Goal: Task Accomplishment & Management: Complete application form

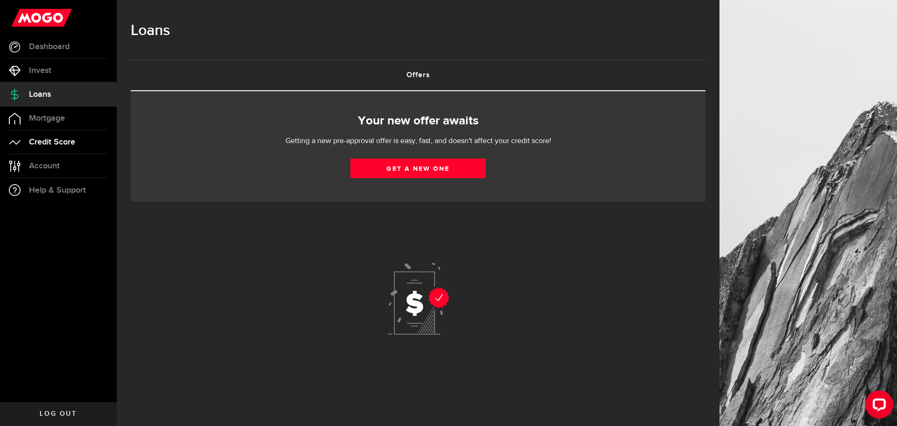
click at [42, 140] on span "Credit Score" at bounding box center [52, 142] width 46 height 8
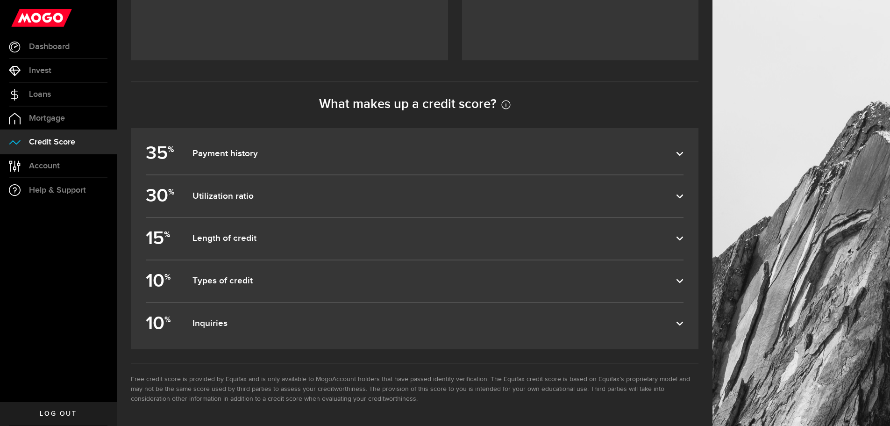
scroll to position [405, 0]
click at [262, 146] on label "35 % Payment history" at bounding box center [415, 154] width 538 height 42
click at [0, 0] on input "35 % Payment history" at bounding box center [0, 0] width 0 height 0
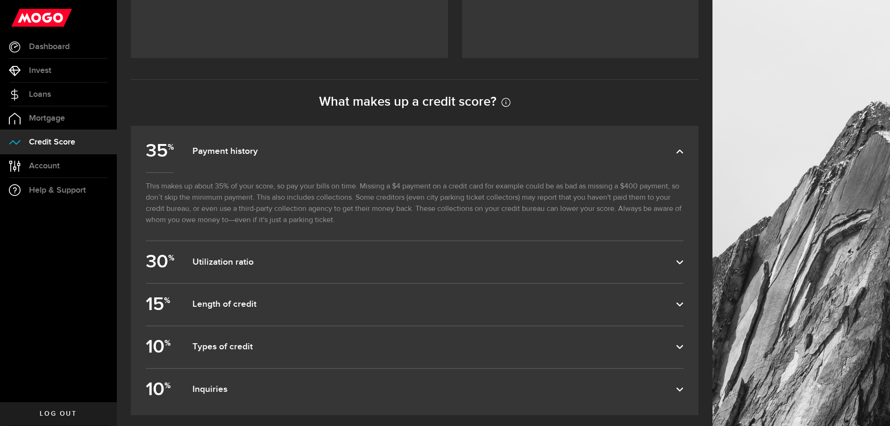
click at [262, 146] on label "35 % Payment history" at bounding box center [415, 151] width 538 height 42
click at [0, 0] on input "35 % Payment history" at bounding box center [0, 0] width 0 height 0
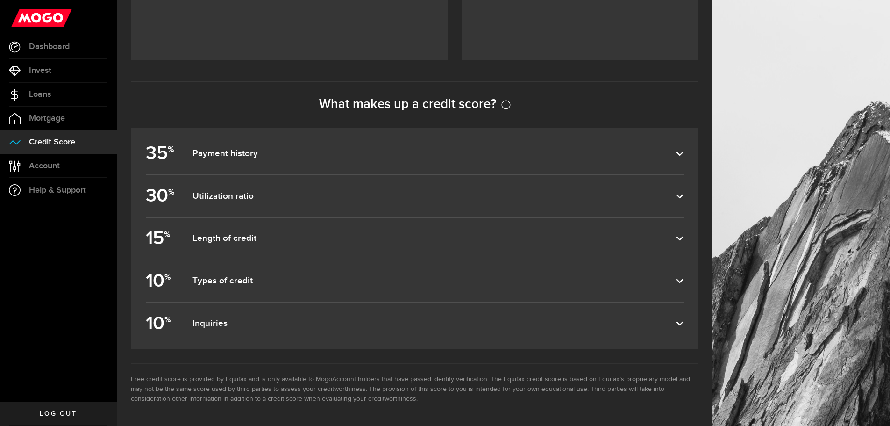
click at [254, 191] on dfn "Utilization ratio" at bounding box center [435, 196] width 484 height 11
click at [0, 0] on input "30 % Utilization ratio" at bounding box center [0, 0] width 0 height 0
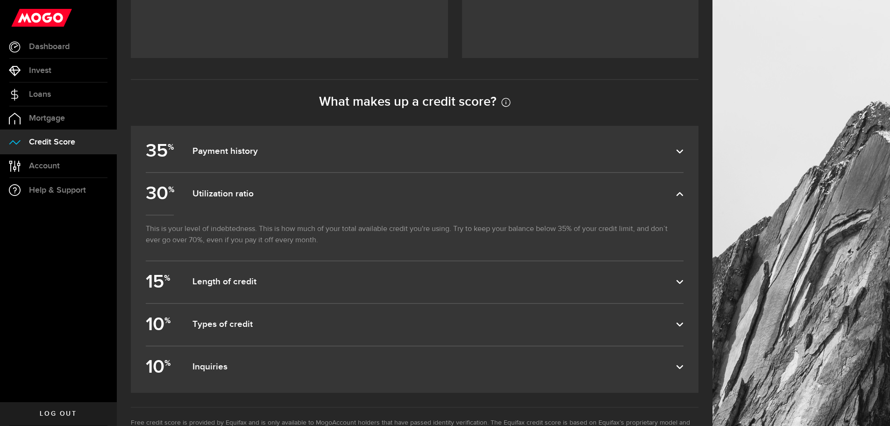
click at [254, 191] on dfn "Utilization ratio" at bounding box center [435, 193] width 484 height 11
click at [0, 0] on input "30 % Utilization ratio" at bounding box center [0, 0] width 0 height 0
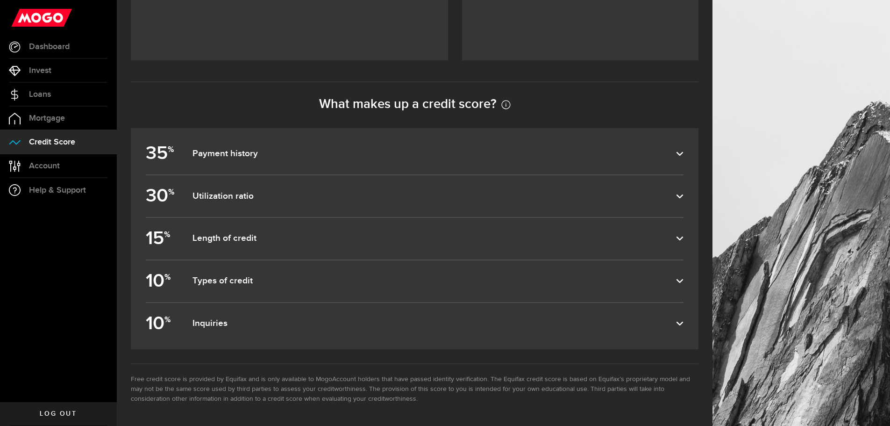
click at [220, 312] on label "10 % Inquiries" at bounding box center [415, 324] width 538 height 42
click at [0, 0] on input "10 % Inquiries" at bounding box center [0, 0] width 0 height 0
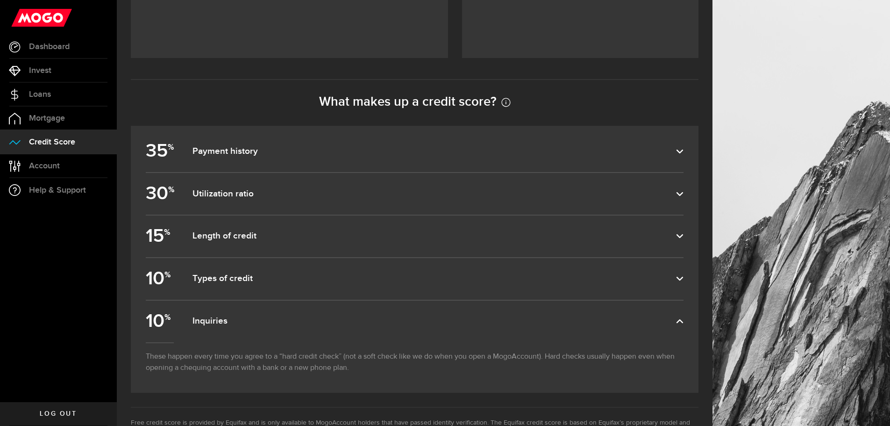
click at [212, 325] on dfn "Inquiries" at bounding box center [435, 320] width 484 height 11
click at [0, 0] on input "10 % Inquiries" at bounding box center [0, 0] width 0 height 0
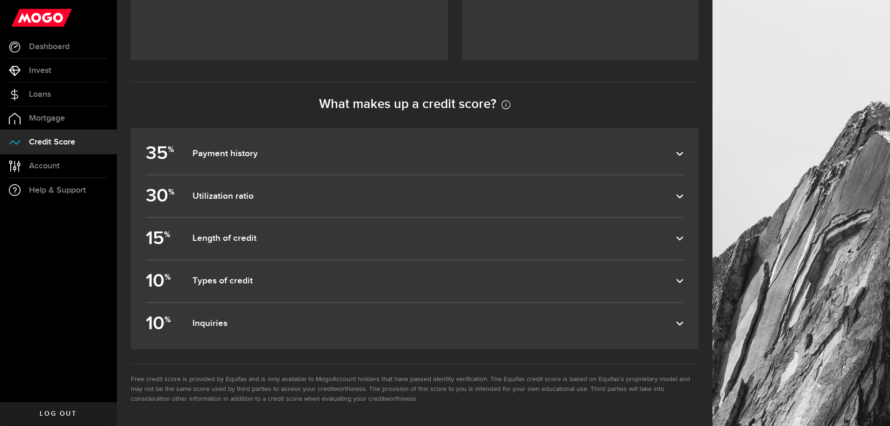
click at [227, 279] on dfn "Types of credit" at bounding box center [435, 280] width 484 height 11
click at [0, 0] on input "10 % Types of credit" at bounding box center [0, 0] width 0 height 0
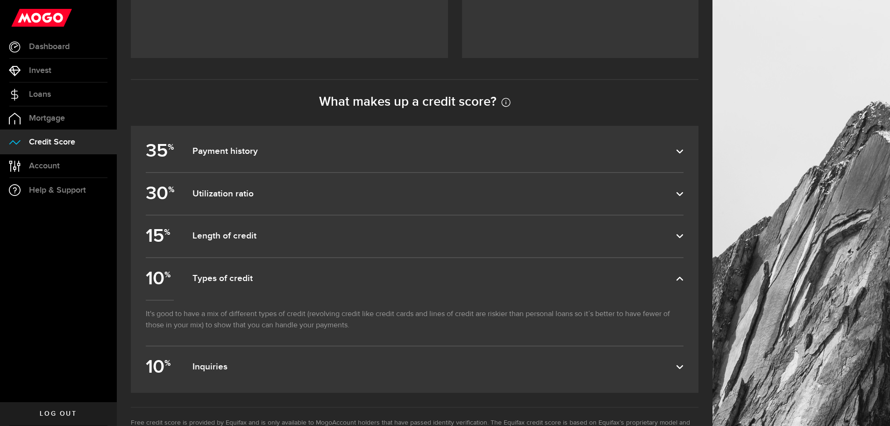
click at [227, 279] on dfn "Types of credit" at bounding box center [435, 278] width 484 height 11
click at [0, 0] on input "10 % Types of credit" at bounding box center [0, 0] width 0 height 0
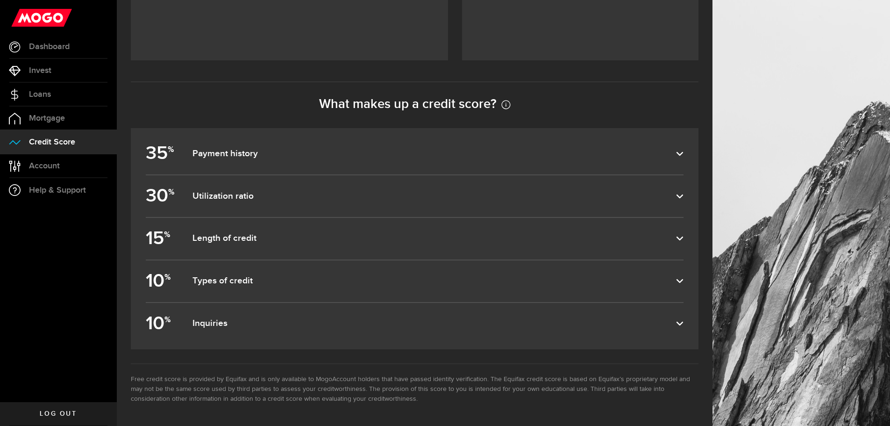
click at [228, 278] on dfn "Types of credit" at bounding box center [435, 280] width 484 height 11
click at [0, 0] on input "10 % Types of credit" at bounding box center [0, 0] width 0 height 0
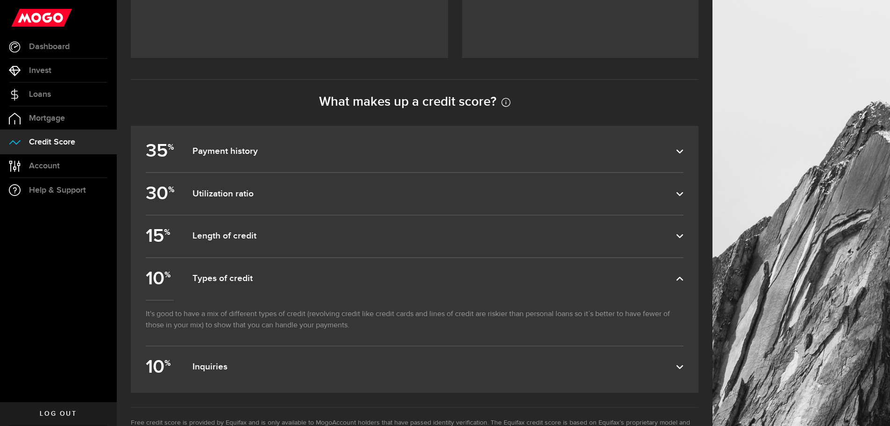
click at [228, 278] on dfn "Types of credit" at bounding box center [435, 278] width 484 height 11
click at [0, 0] on input "10 % Types of credit" at bounding box center [0, 0] width 0 height 0
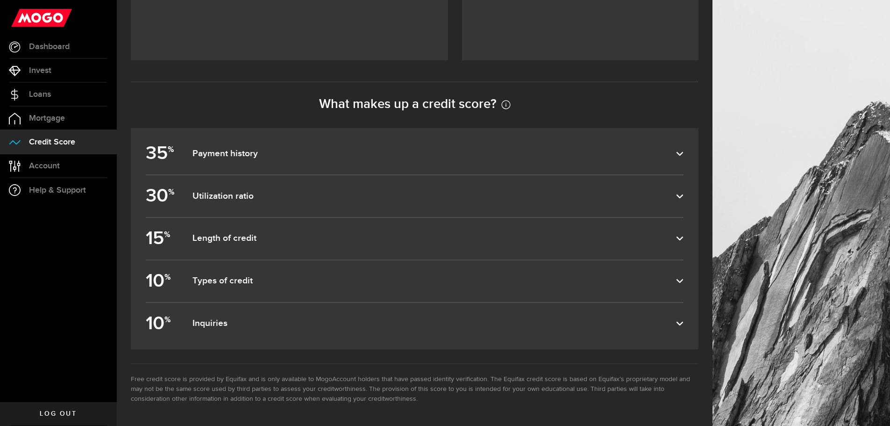
click at [228, 278] on dfn "Types of credit" at bounding box center [435, 280] width 484 height 11
click at [0, 0] on input "10 % Types of credit" at bounding box center [0, 0] width 0 height 0
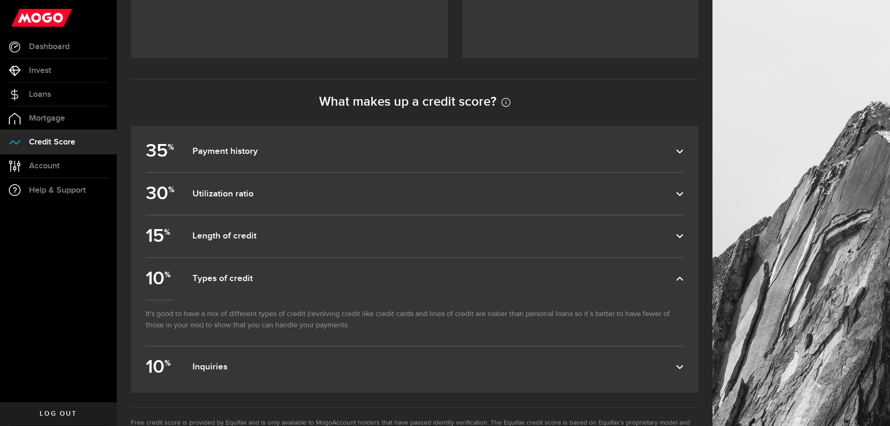
click at [228, 278] on dfn "Types of credit" at bounding box center [435, 278] width 484 height 11
click at [0, 0] on input "10 % Types of credit" at bounding box center [0, 0] width 0 height 0
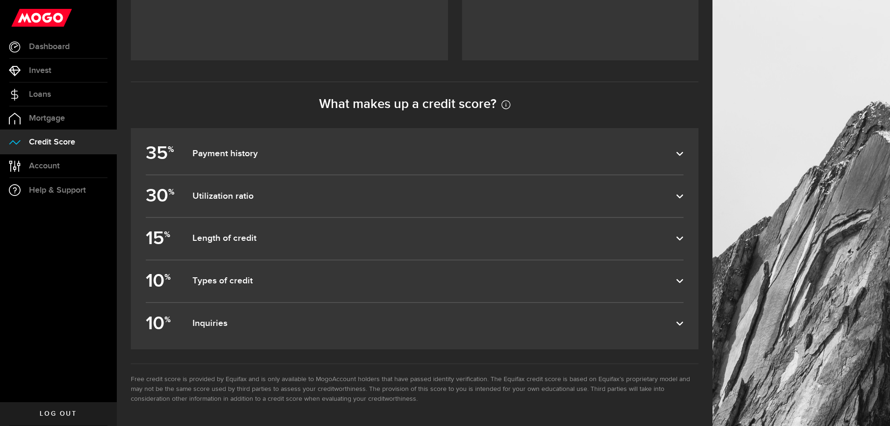
click at [228, 278] on dfn "Types of credit" at bounding box center [435, 280] width 484 height 11
click at [0, 0] on input "10 % Types of credit" at bounding box center [0, 0] width 0 height 0
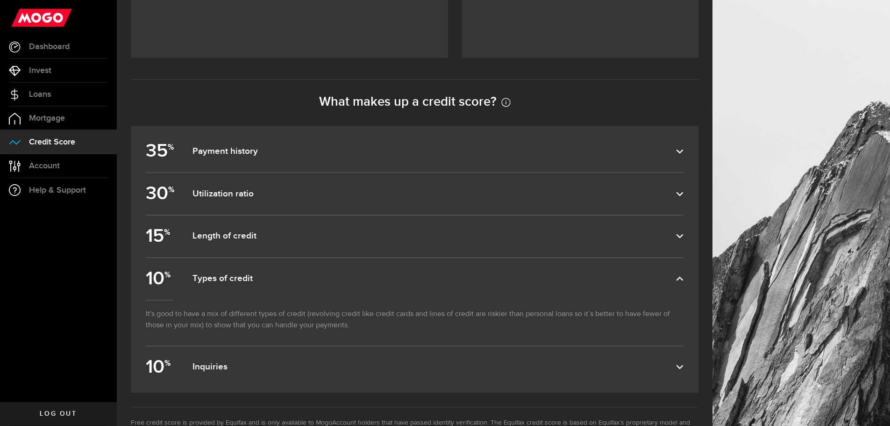
click at [228, 278] on dfn "Types of credit" at bounding box center [435, 278] width 484 height 11
click at [0, 0] on input "10 % Types of credit" at bounding box center [0, 0] width 0 height 0
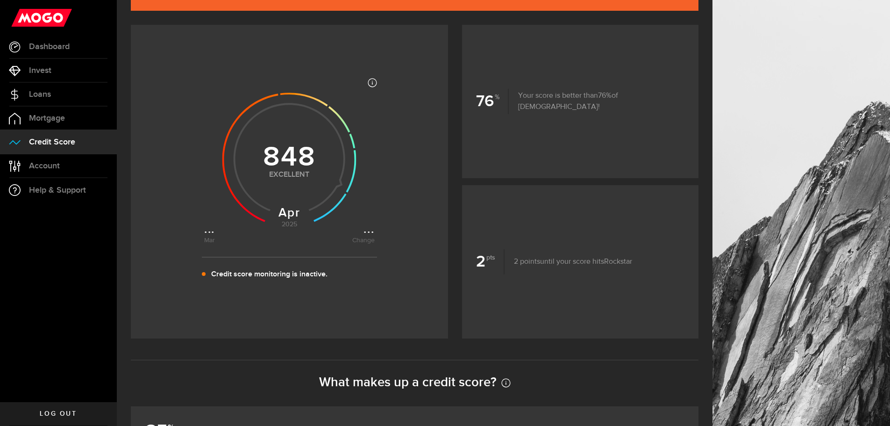
scroll to position [358, 0]
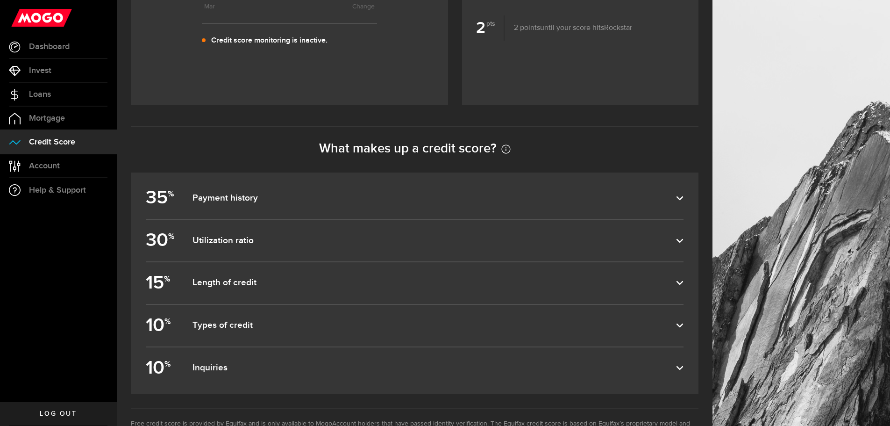
click at [215, 371] on dfn "Inquiries" at bounding box center [435, 367] width 484 height 11
click at [0, 0] on input "10 % Inquiries" at bounding box center [0, 0] width 0 height 0
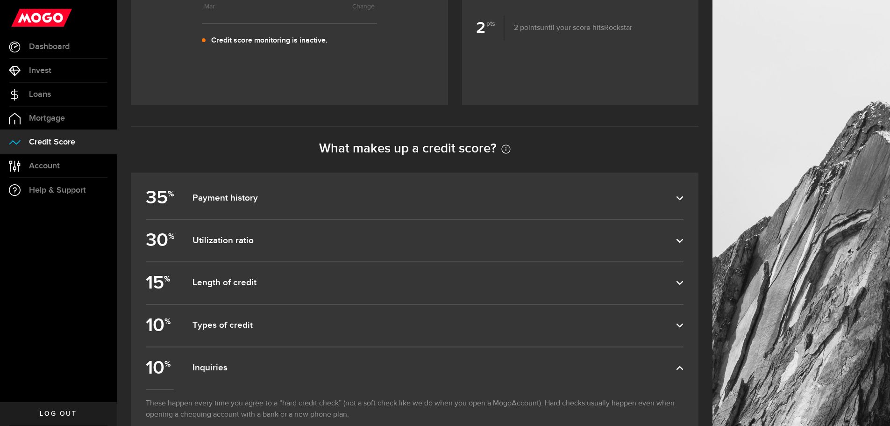
click at [213, 367] on dfn "Inquiries" at bounding box center [435, 367] width 484 height 11
click at [0, 0] on input "10 % Inquiries" at bounding box center [0, 0] width 0 height 0
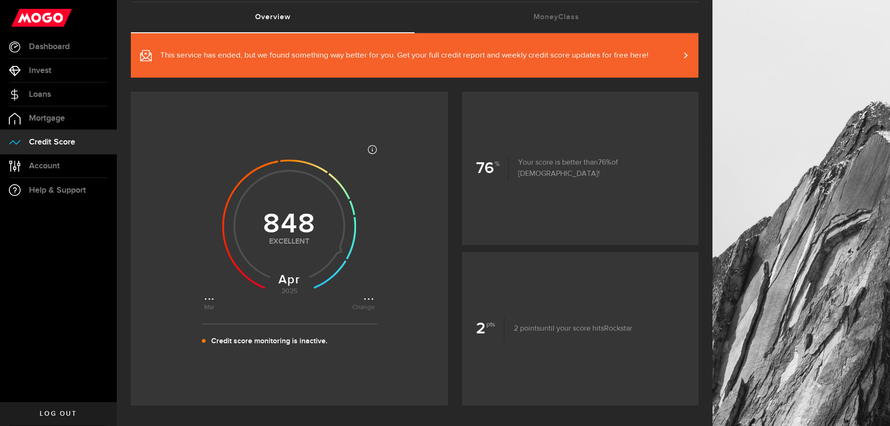
scroll to position [0, 0]
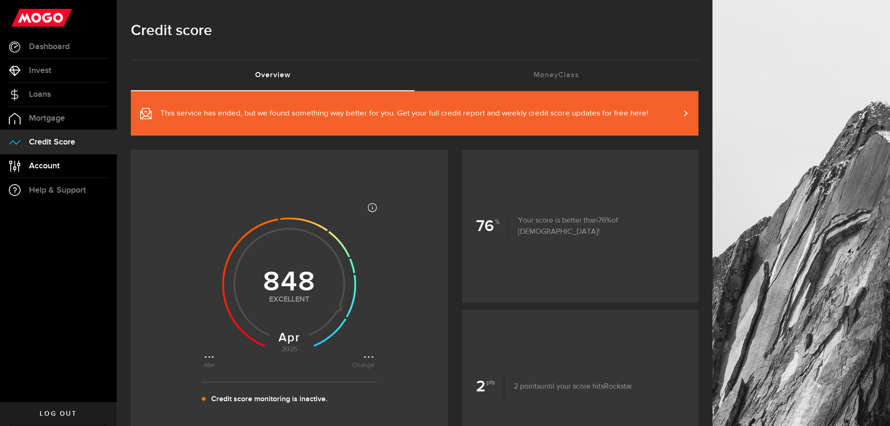
click at [54, 168] on span "Account" at bounding box center [44, 166] width 31 height 8
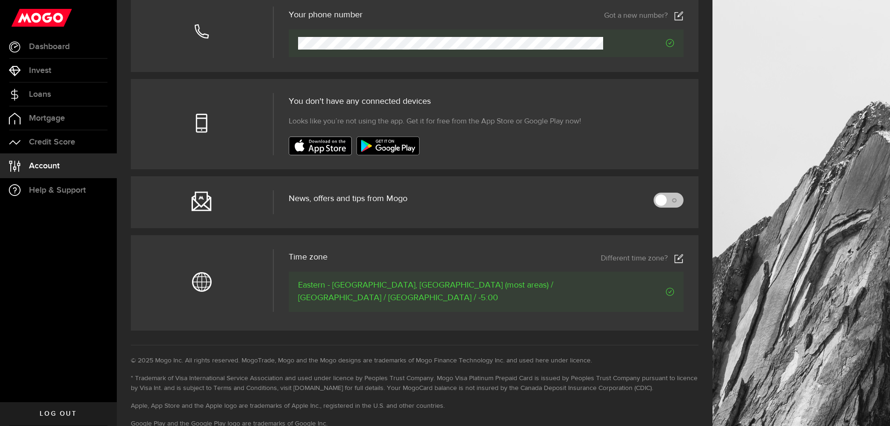
scroll to position [280, 0]
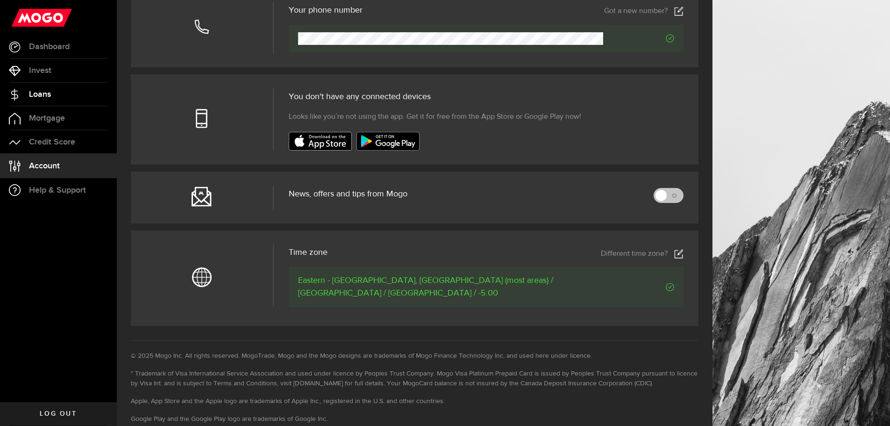
click at [29, 97] on link "Loans" at bounding box center [58, 94] width 117 height 23
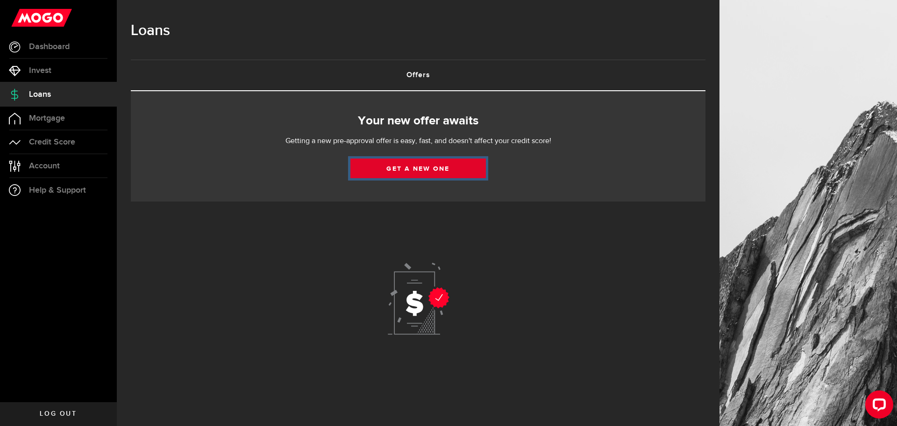
click at [409, 166] on link "Get a new one" at bounding box center [419, 168] width 136 height 20
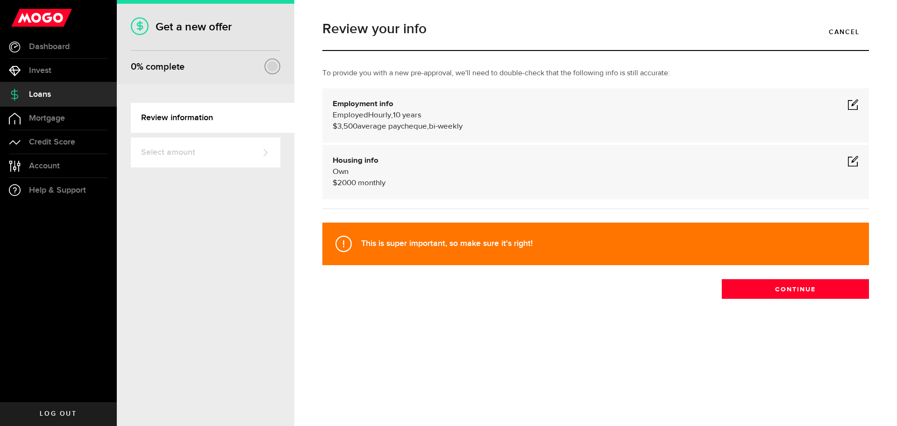
click at [858, 105] on span at bounding box center [853, 104] width 11 height 11
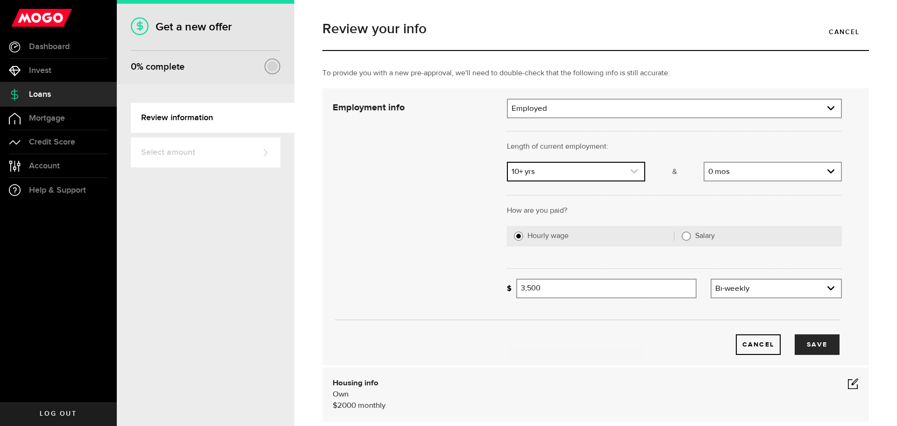
click at [623, 173] on link "expand select" at bounding box center [576, 172] width 136 height 18
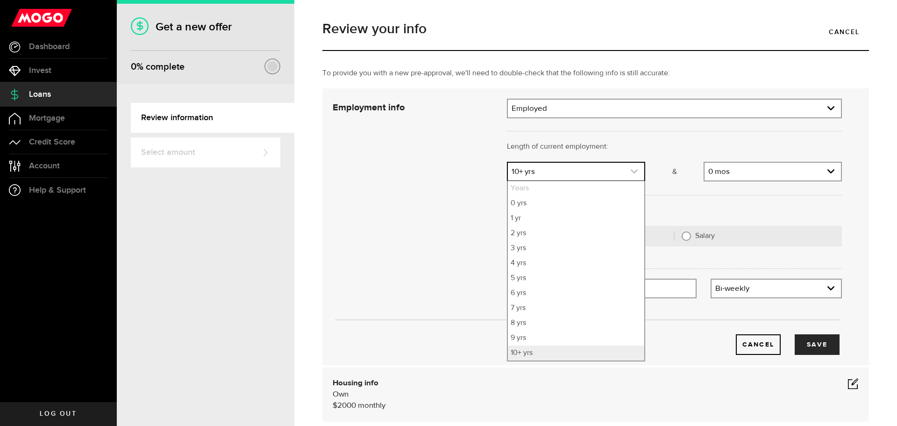
click at [623, 173] on link "expand select" at bounding box center [576, 172] width 136 height 18
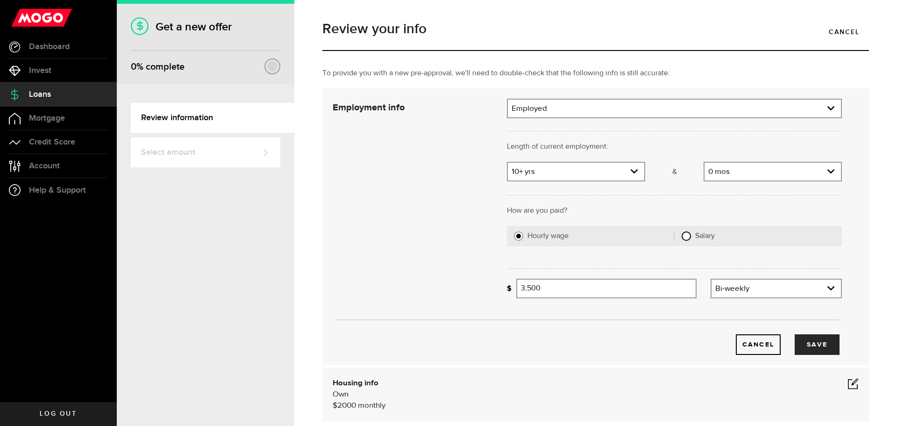
click at [684, 239] on input "Salary" at bounding box center [686, 235] width 9 height 9
radio input "true"
click at [514, 232] on input "Hourly wage" at bounding box center [518, 235] width 9 height 9
radio input "true"
click at [586, 290] on input "Average paycheque" at bounding box center [606, 289] width 180 height 20
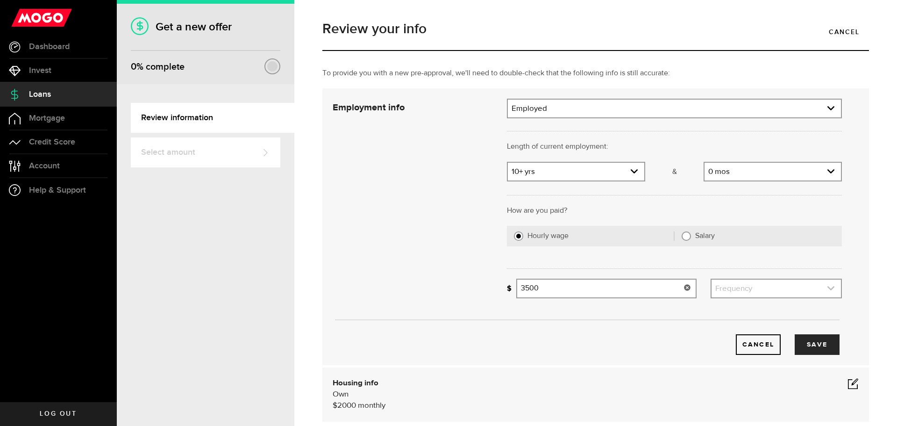
type input "3,500"
click at [724, 286] on link "expand select" at bounding box center [776, 288] width 129 height 18
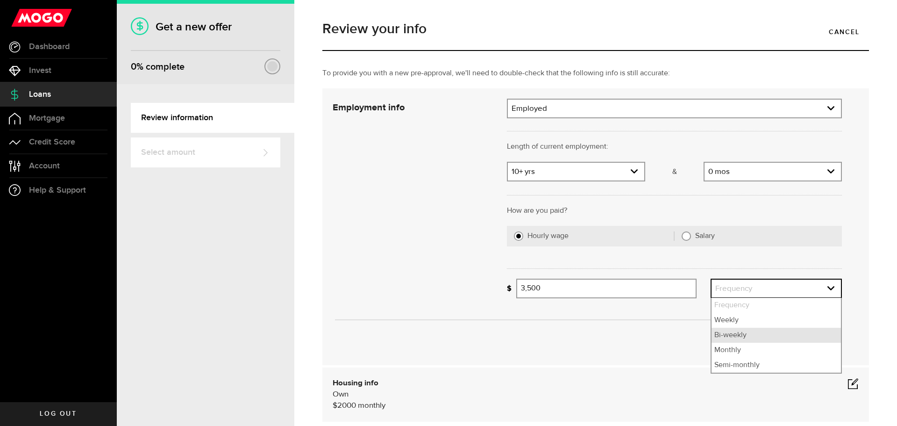
click at [718, 337] on li "Bi-weekly" at bounding box center [776, 335] width 129 height 15
select select "bi_weekly"
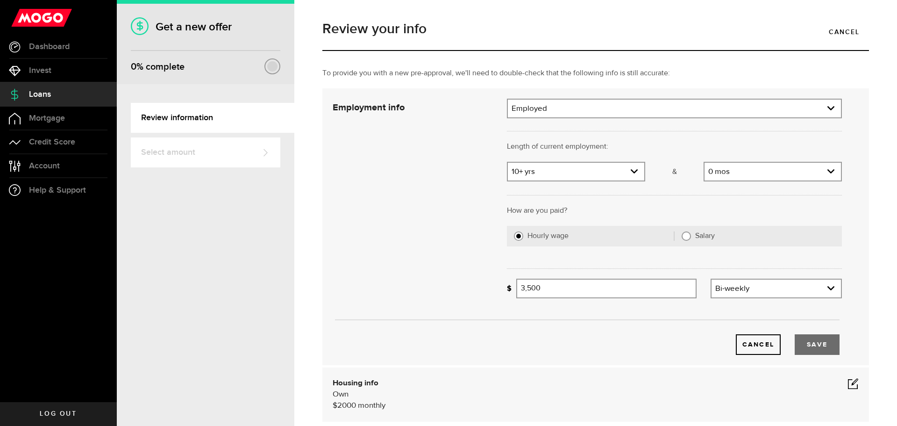
scroll to position [155, 0]
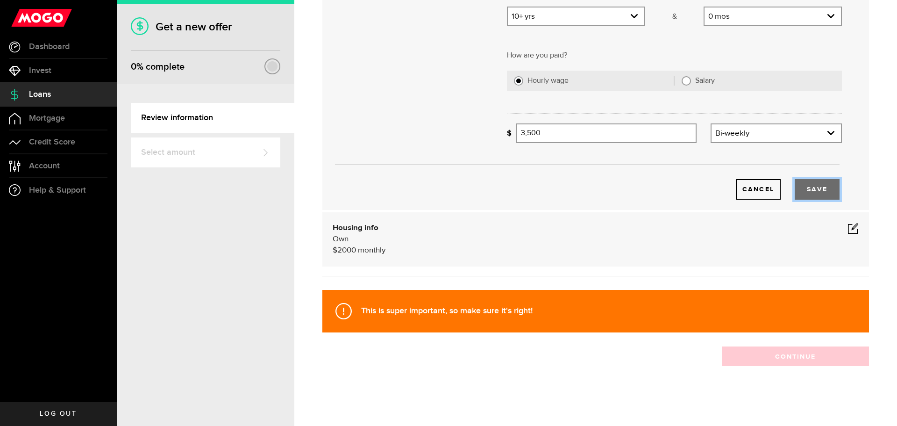
click at [801, 193] on button "Save" at bounding box center [817, 189] width 45 height 21
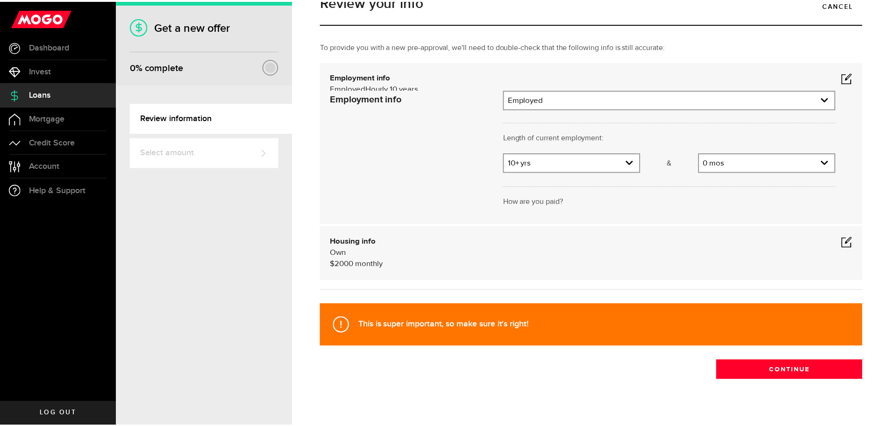
scroll to position [0, 0]
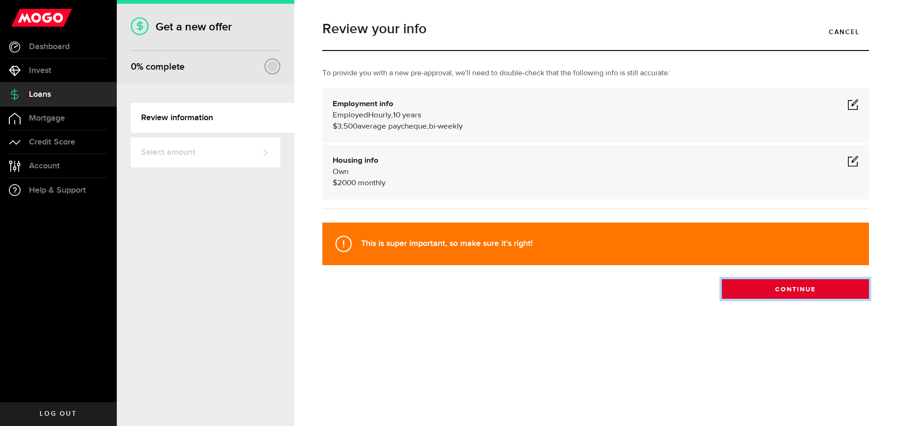
click at [767, 294] on button "Continue" at bounding box center [795, 289] width 147 height 20
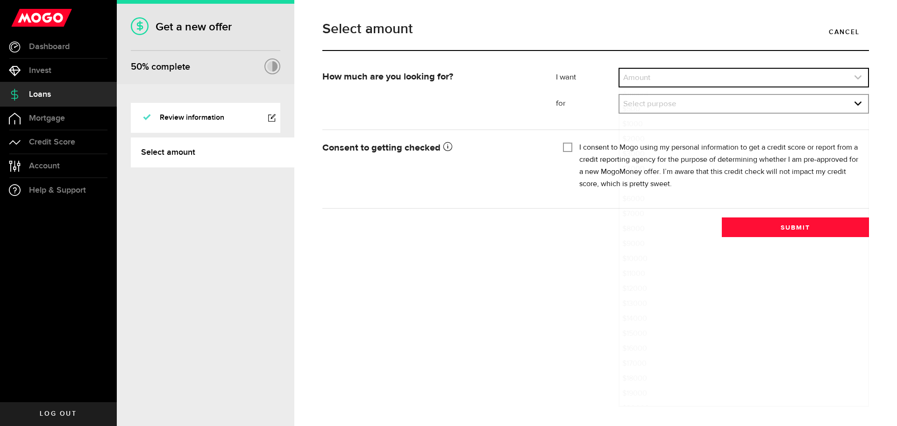
click at [690, 70] on link "expand select" at bounding box center [744, 78] width 249 height 18
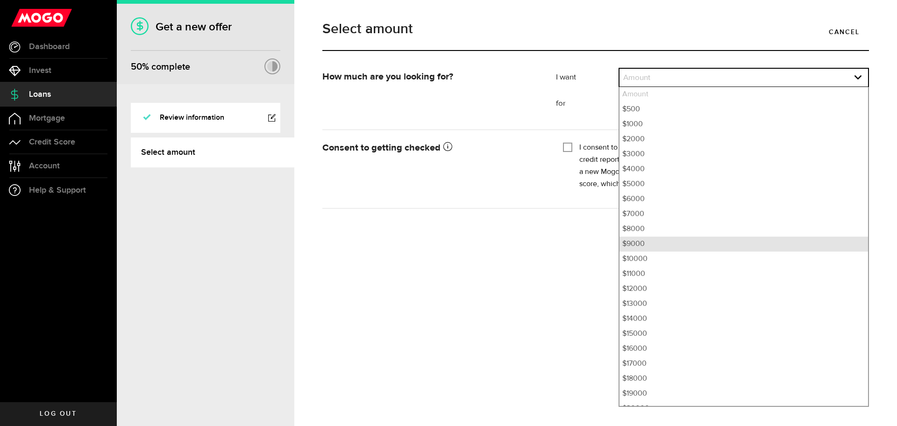
click at [626, 244] on li "$9000" at bounding box center [744, 243] width 249 height 15
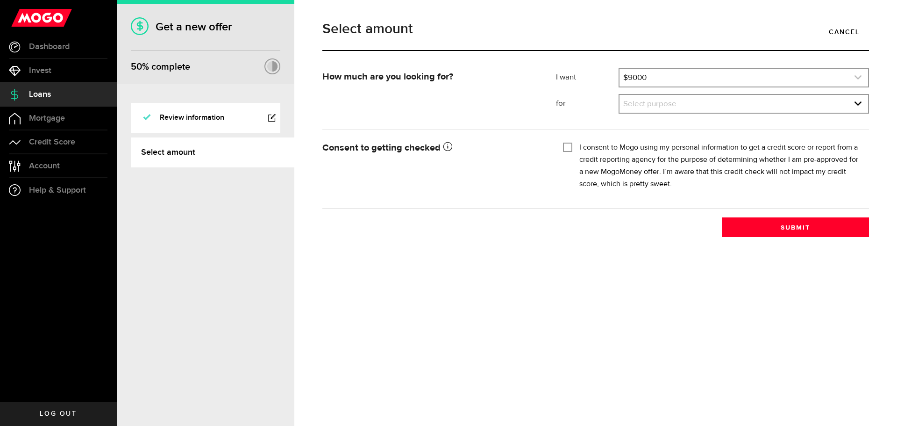
click at [632, 74] on link "expand select" at bounding box center [744, 78] width 249 height 18
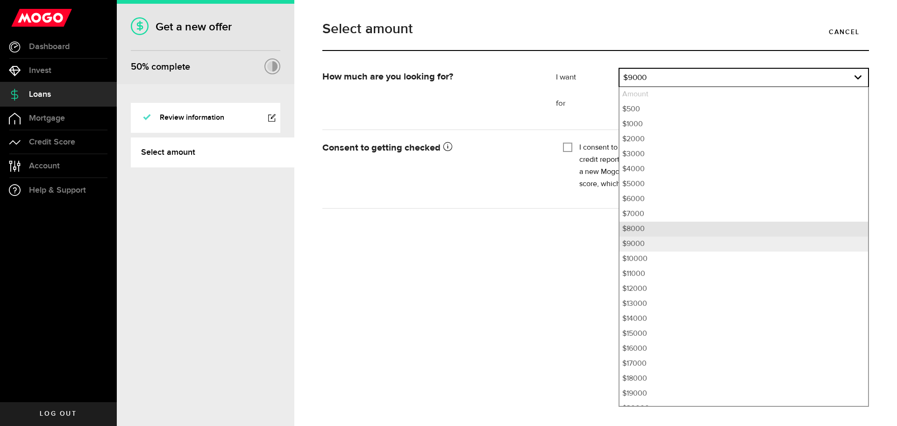
click at [626, 232] on li "$8000" at bounding box center [744, 229] width 249 height 15
select select "8000"
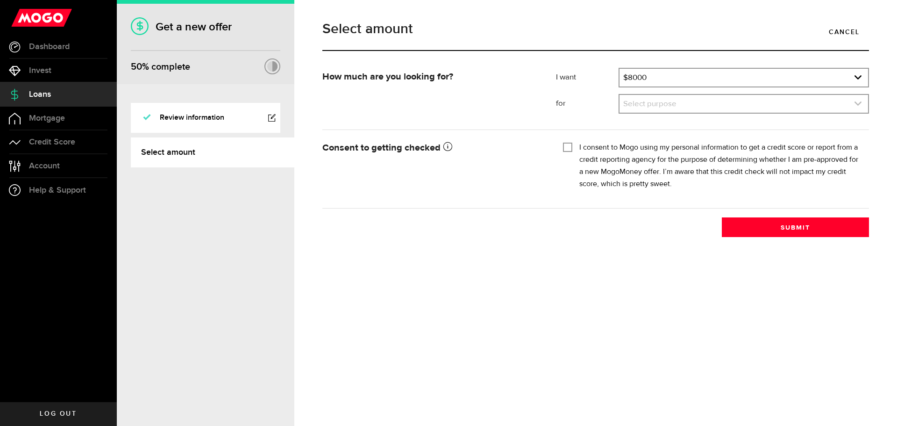
click at [656, 98] on link "expand select" at bounding box center [744, 104] width 249 height 18
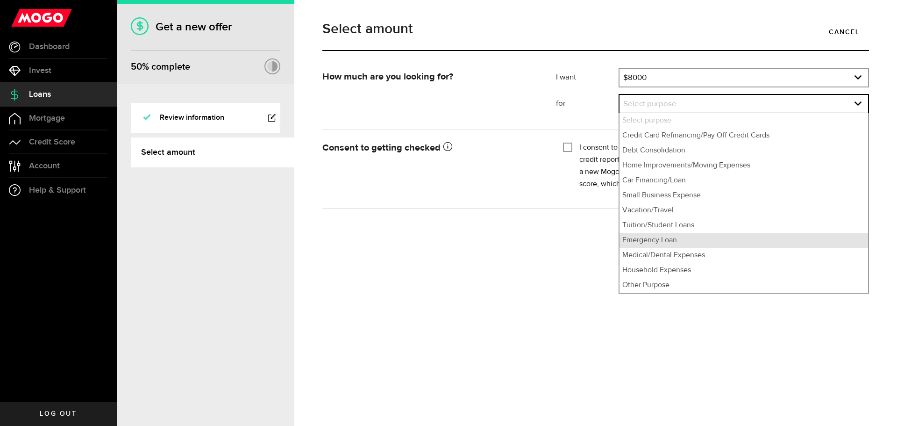
click at [651, 244] on li "Emergency Loan" at bounding box center [744, 240] width 249 height 15
select select "Emergency Loan"
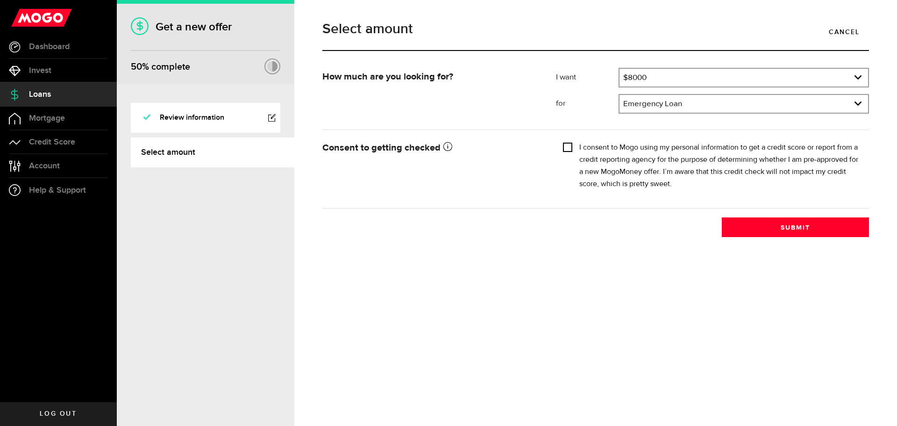
click at [564, 145] on input "I consent to Mogo using my personal information to get a credit score or report…" at bounding box center [567, 146] width 9 height 9
checkbox input "true"
click at [843, 229] on button "Submit" at bounding box center [795, 227] width 147 height 20
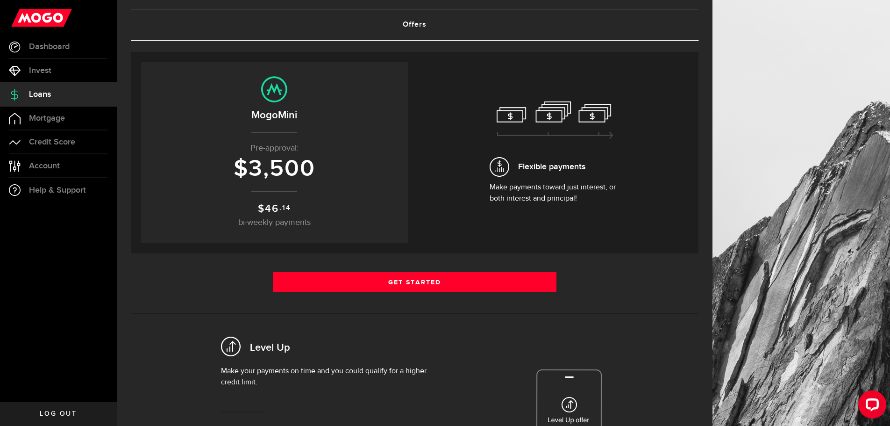
scroll to position [47, 0]
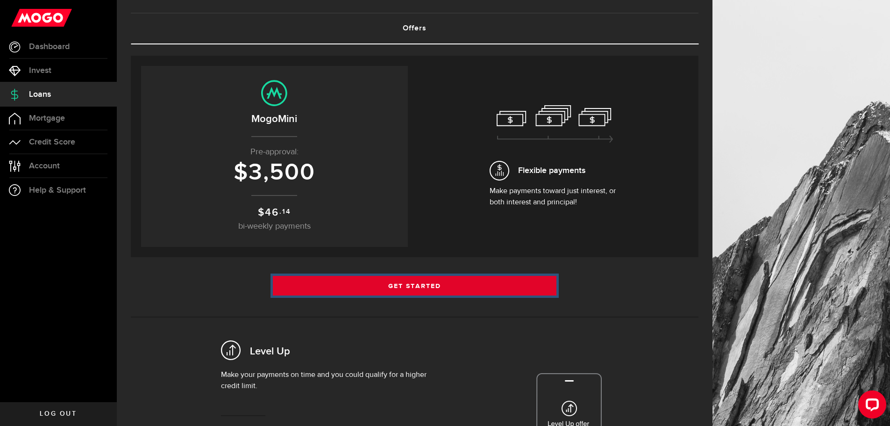
click at [413, 282] on link "Get Started" at bounding box center [415, 286] width 284 height 20
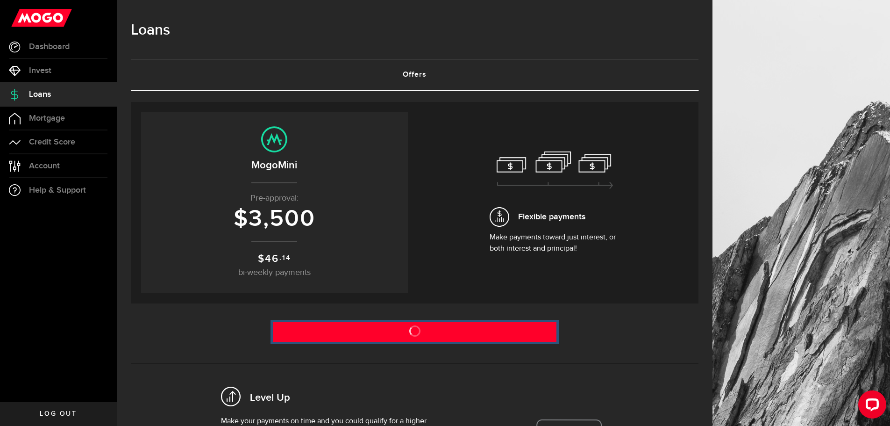
scroll to position [0, 0]
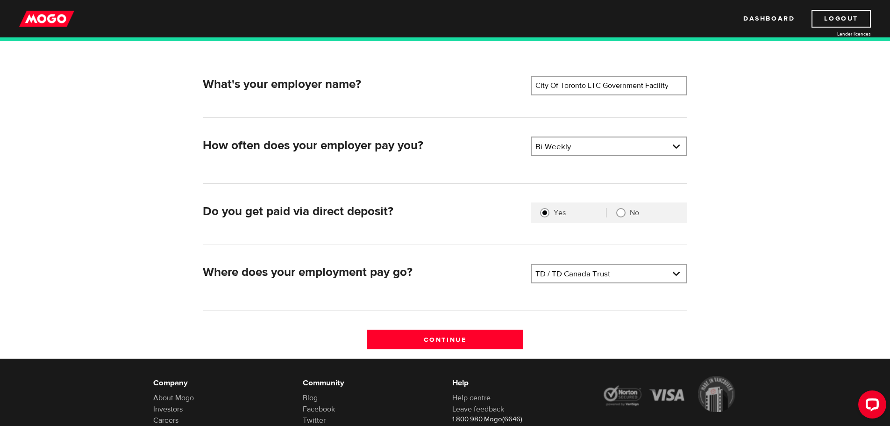
scroll to position [140, 0]
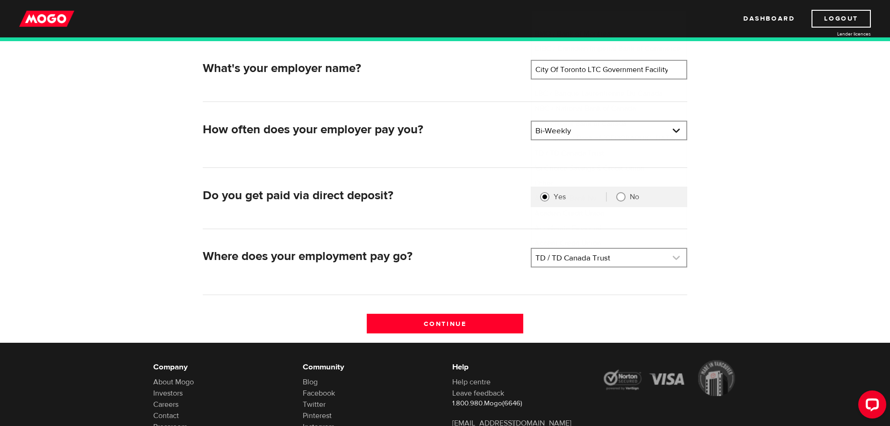
click at [538, 264] on link at bounding box center [609, 258] width 155 height 18
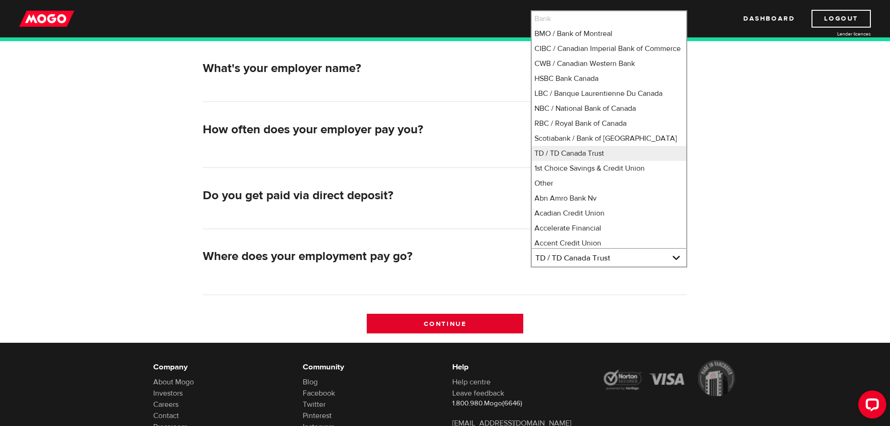
click at [477, 320] on input "Continue" at bounding box center [445, 324] width 157 height 20
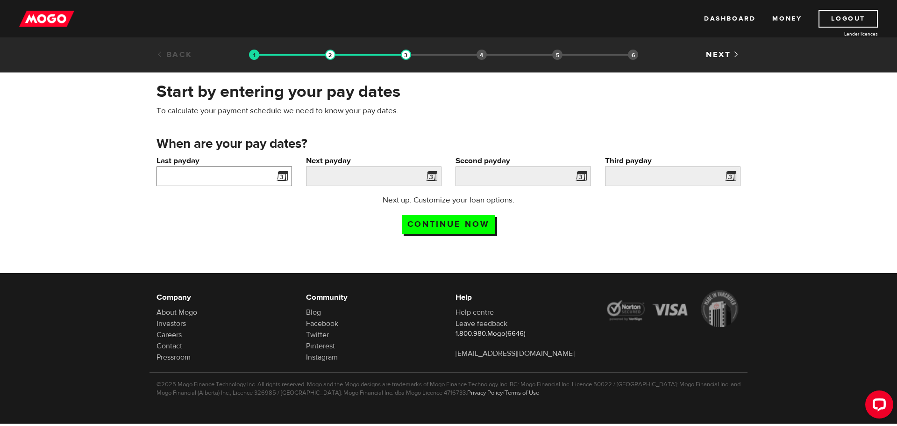
click at [226, 179] on input "Last payday" at bounding box center [225, 176] width 136 height 20
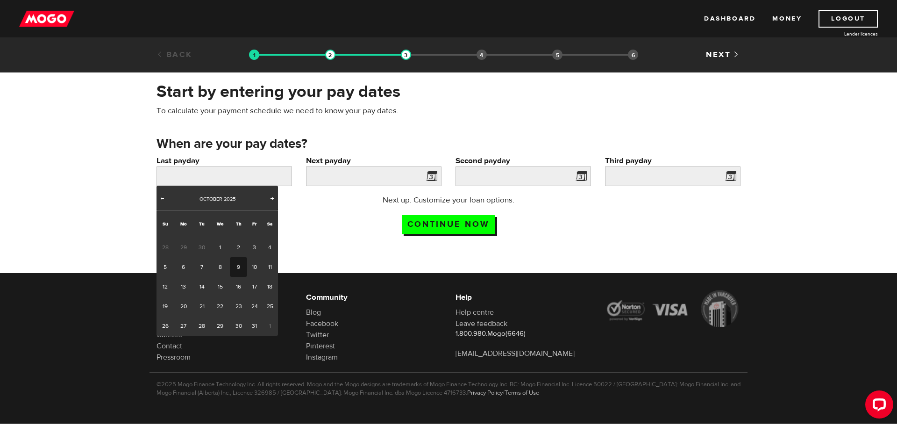
click at [239, 271] on link "9" at bounding box center [238, 267] width 17 height 20
type input "[DATE]"
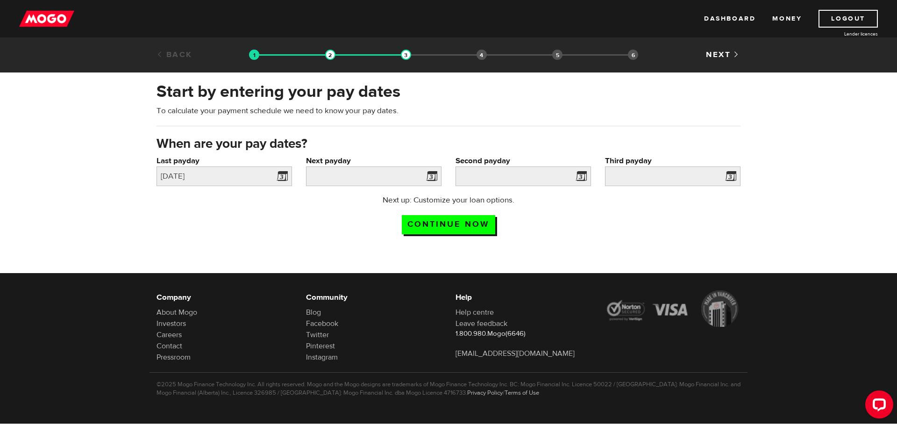
click at [437, 181] on span at bounding box center [430, 177] width 14 height 15
click at [435, 178] on span at bounding box center [430, 177] width 14 height 15
click at [396, 178] on input "Next payday" at bounding box center [374, 176] width 136 height 20
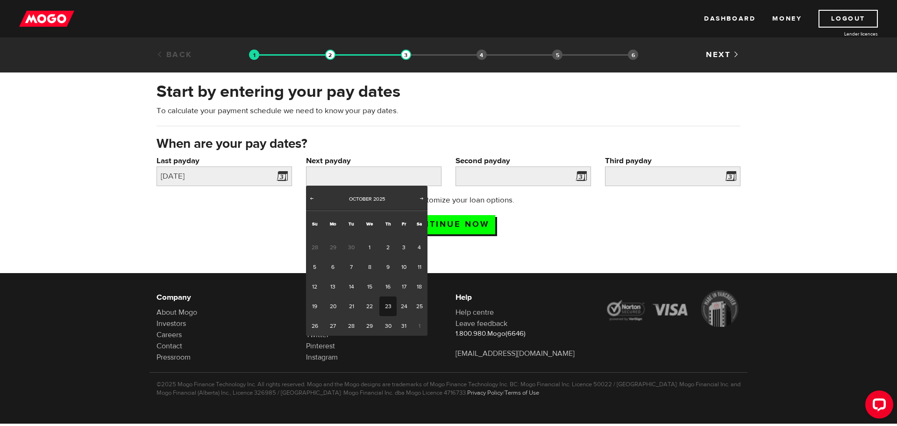
click at [386, 306] on link "23" at bounding box center [387, 306] width 17 height 20
type input "[DATE]"
type input "2025/11/6"
type input "[DATE]"
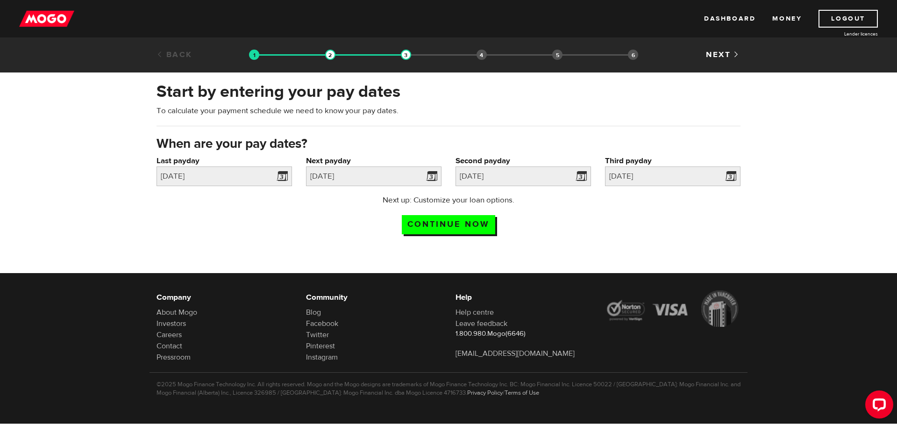
drag, startPoint x: 467, startPoint y: 223, endPoint x: 136, endPoint y: 279, distance: 335.1
click at [136, 279] on body "Dashboard Money Logout Lender licences STEP 1 Loan approval Loan select Funding…" at bounding box center [448, 213] width 897 height 426
click at [437, 194] on p "Next up: Customize your loan options." at bounding box center [449, 199] width 186 height 11
click at [284, 177] on link at bounding box center [282, 176] width 19 height 20
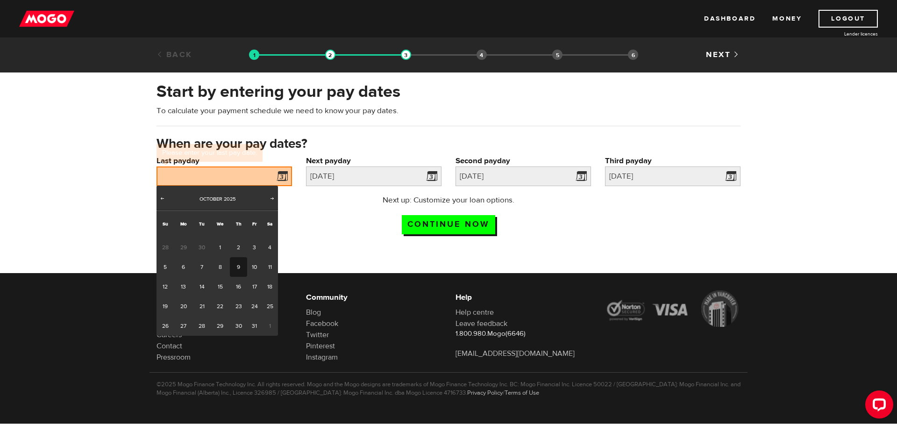
click at [240, 272] on link "9" at bounding box center [238, 267] width 17 height 20
type input "2025/10/09"
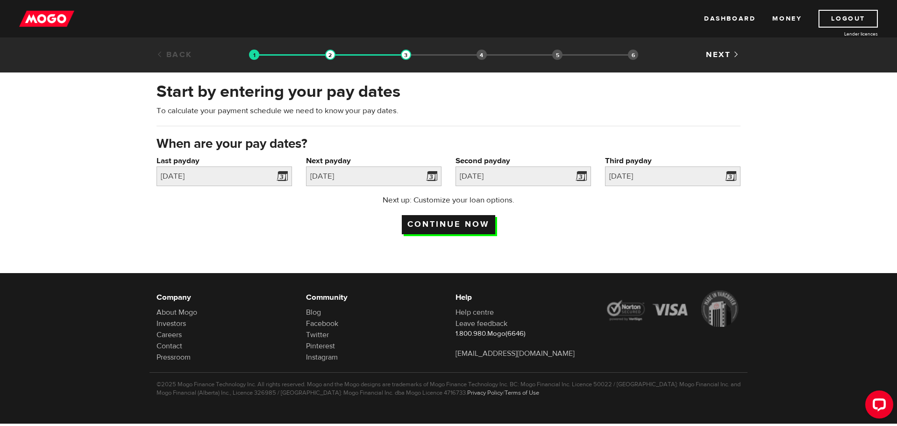
click at [475, 219] on input "Continue now" at bounding box center [448, 224] width 93 height 19
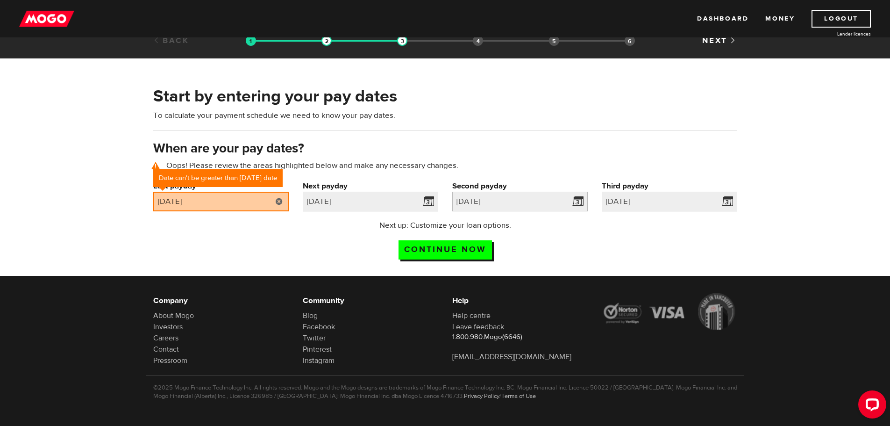
click at [275, 202] on link at bounding box center [279, 202] width 19 height 20
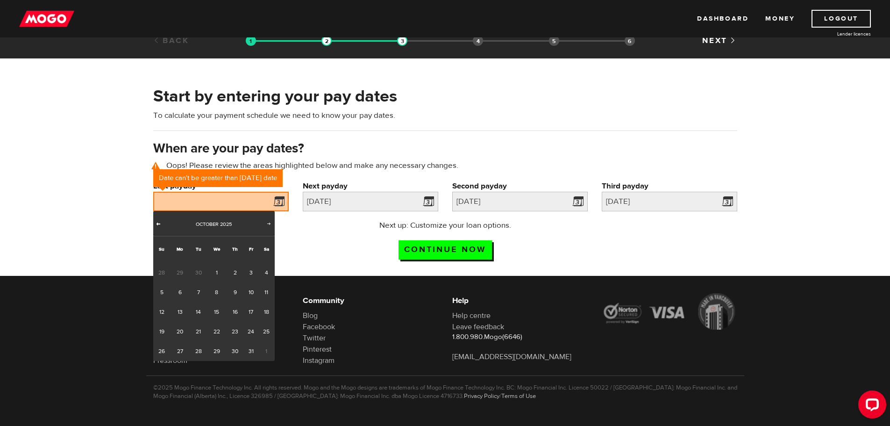
click at [163, 222] on link "Prev" at bounding box center [158, 224] width 9 height 9
click at [229, 333] on link "25" at bounding box center [234, 332] width 17 height 20
type input "2025/09/25"
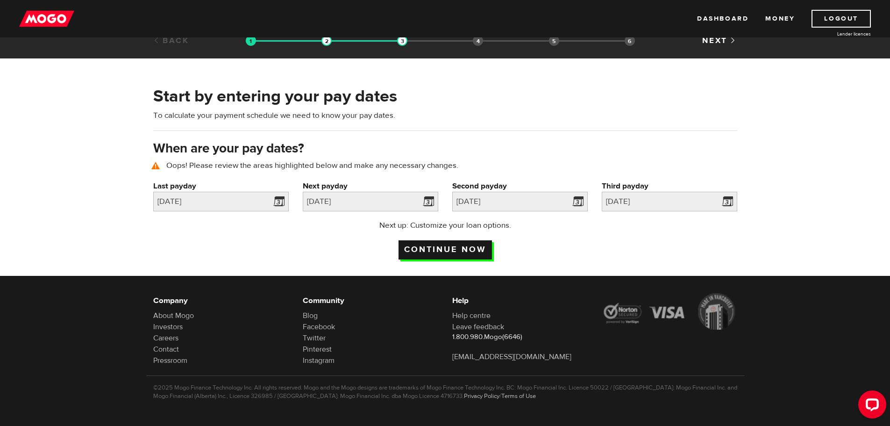
click at [447, 249] on input "Continue now" at bounding box center [445, 249] width 93 height 19
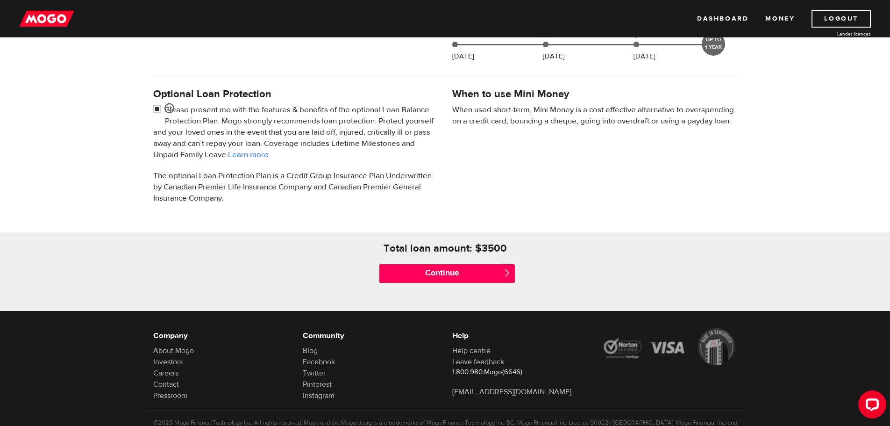
scroll to position [280, 0]
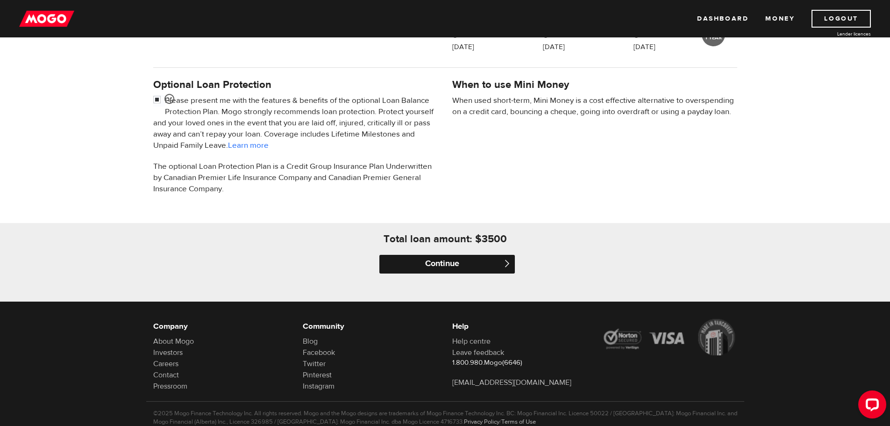
click at [436, 259] on input "Continue" at bounding box center [447, 264] width 136 height 19
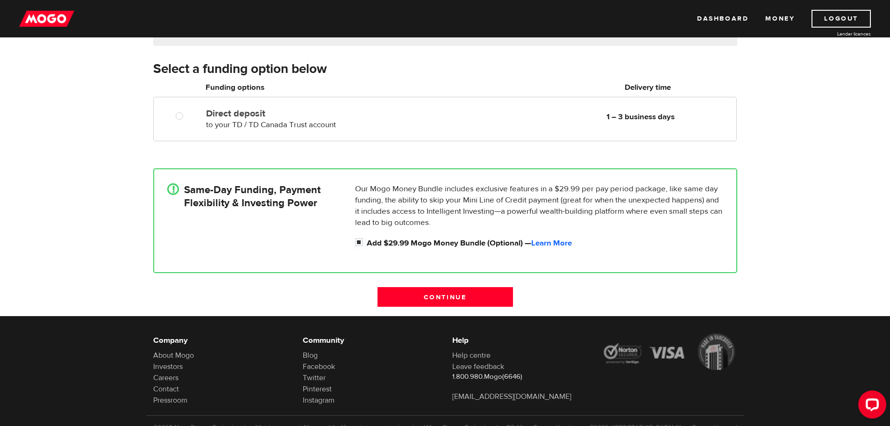
scroll to position [140, 0]
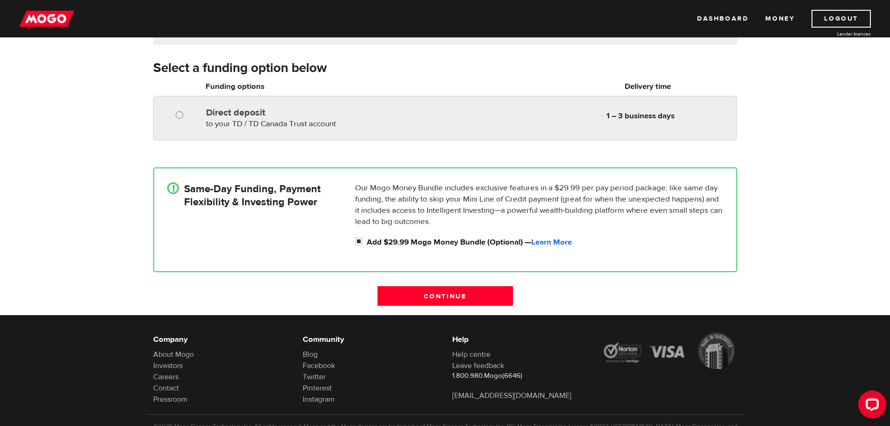
radio input "true"
click at [186, 111] on input "Direct deposit" at bounding box center [182, 116] width 12 height 12
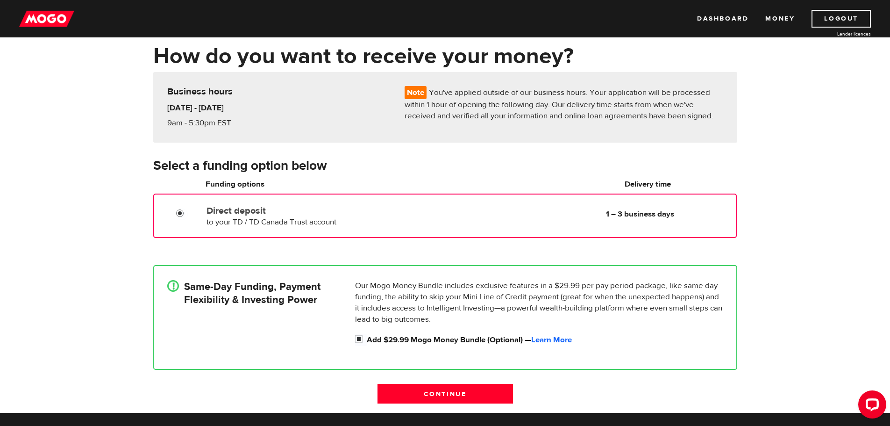
scroll to position [93, 0]
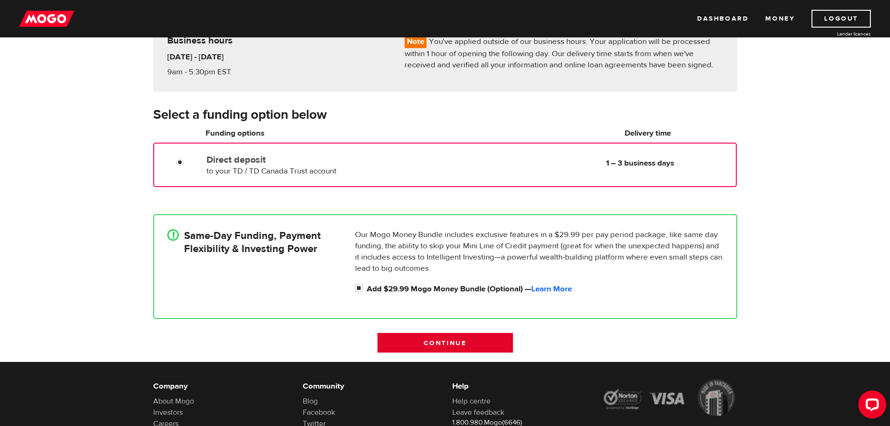
click at [425, 341] on input "Continue" at bounding box center [446, 343] width 136 height 20
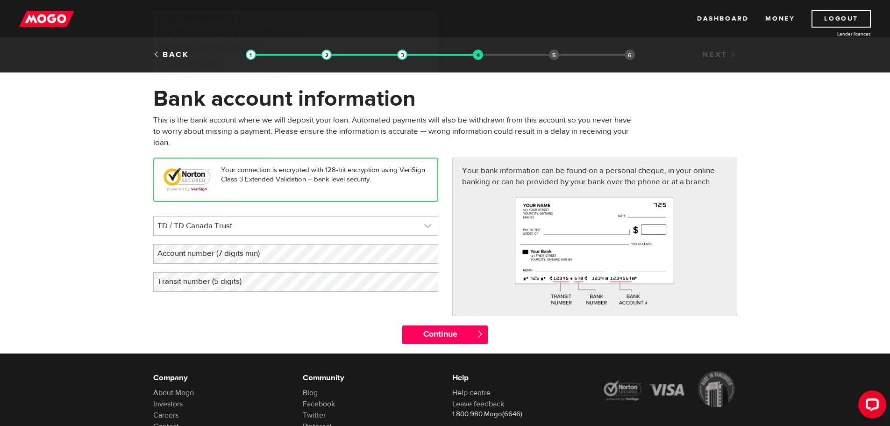
click at [427, 227] on link at bounding box center [296, 225] width 284 height 19
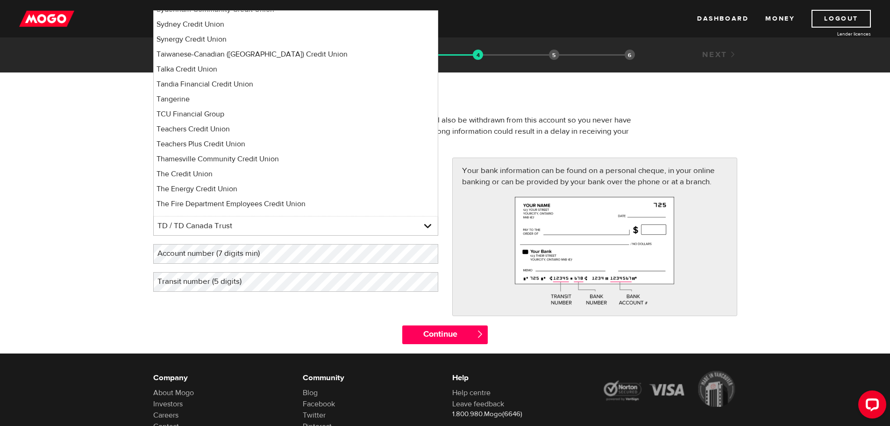
scroll to position [6610, 0]
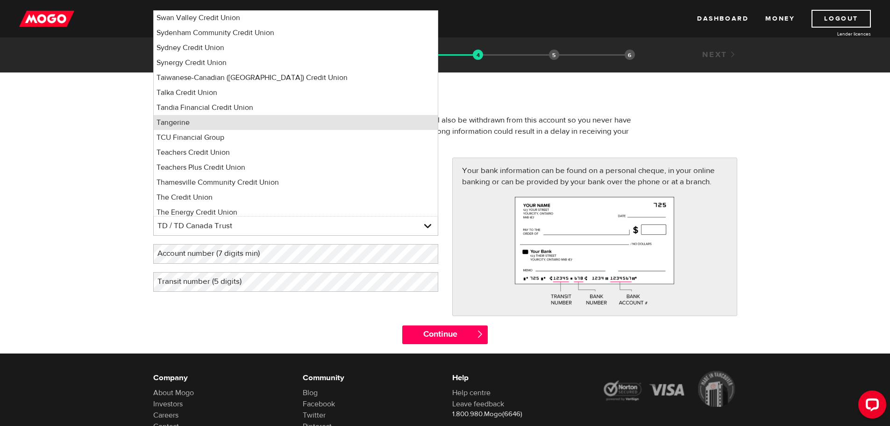
click at [216, 118] on li "Tangerine" at bounding box center [296, 122] width 284 height 15
select select "235"
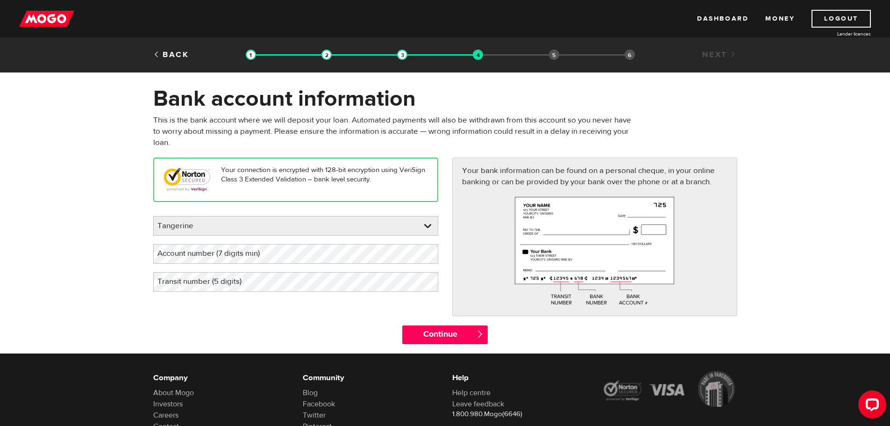
click at [224, 256] on label "Account number (7 digits min)" at bounding box center [216, 253] width 126 height 19
click at [185, 249] on label "Account number (7 digits min)" at bounding box center [216, 253] width 126 height 19
click at [174, 50] on div "Back" at bounding box center [196, 54] width 100 height 11
click at [173, 50] on div "Back" at bounding box center [196, 54] width 100 height 11
click at [175, 51] on link "Back" at bounding box center [171, 55] width 36 height 10
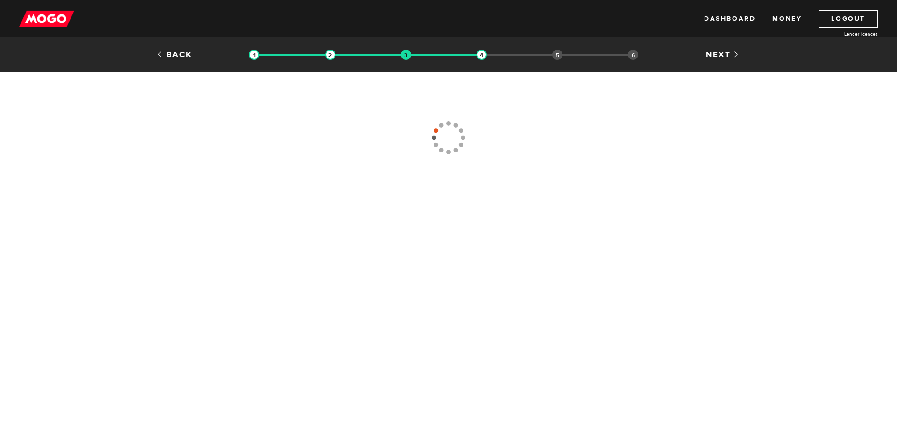
click at [175, 51] on link "Back" at bounding box center [175, 55] width 36 height 10
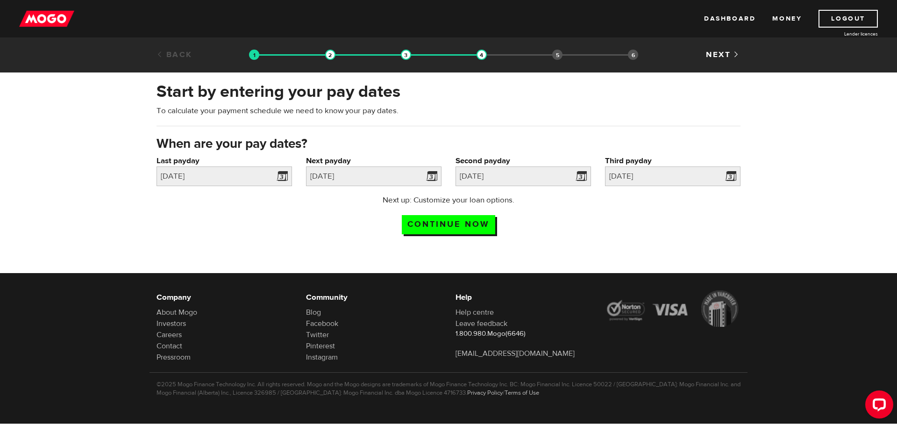
click at [36, 19] on img at bounding box center [46, 19] width 55 height 18
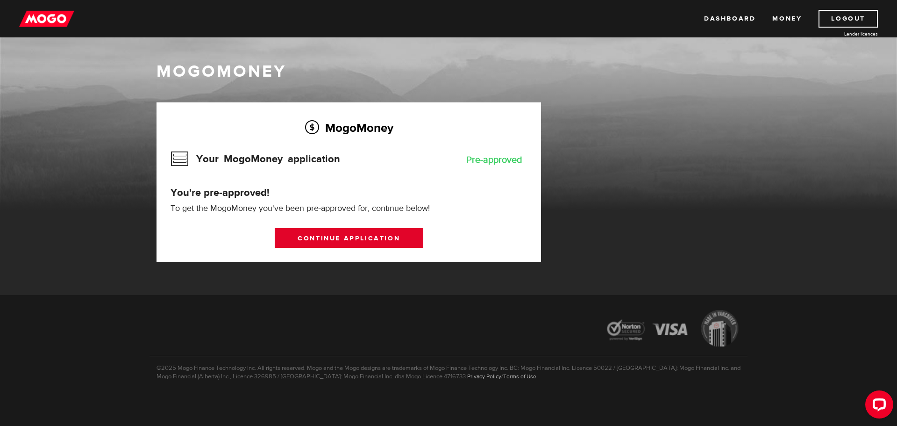
click at [364, 237] on link "Continue application" at bounding box center [349, 238] width 149 height 20
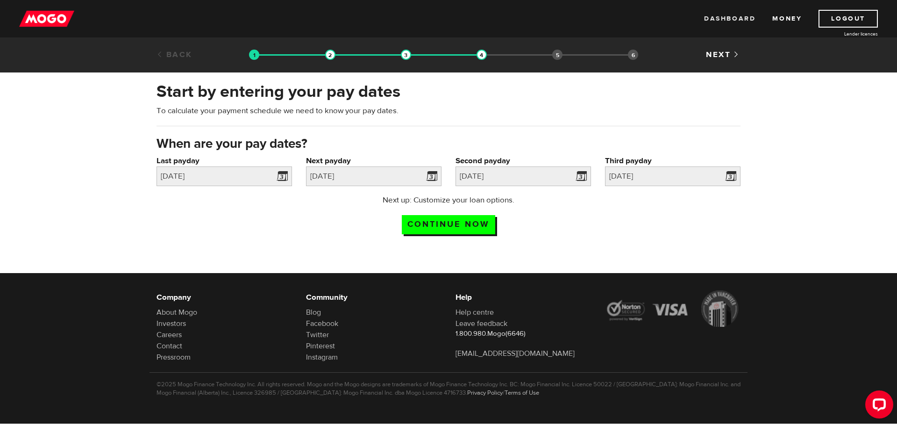
click at [724, 19] on link "Dashboard" at bounding box center [729, 19] width 51 height 18
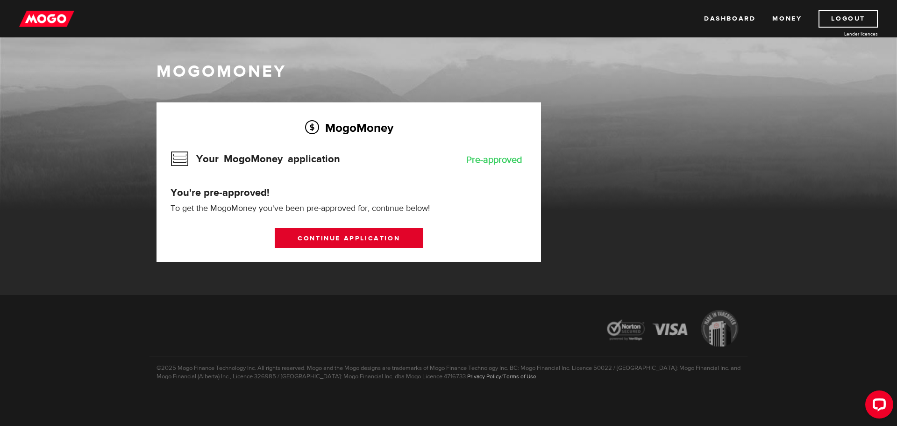
click at [376, 233] on link "Continue application" at bounding box center [349, 238] width 149 height 20
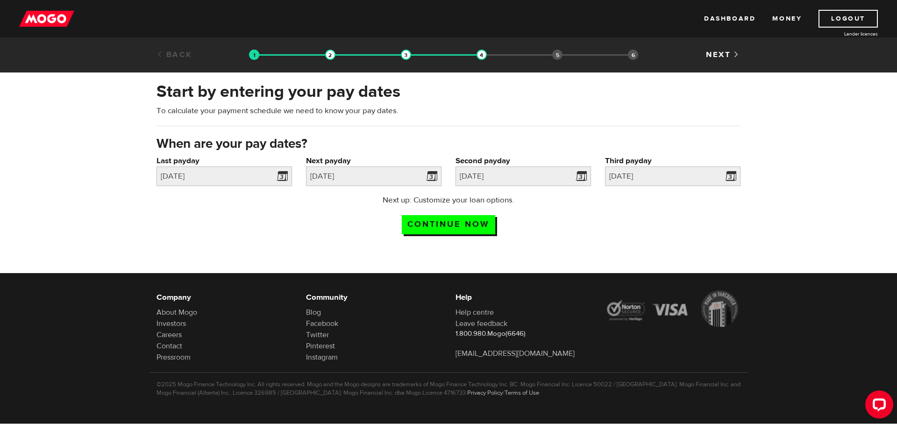
click at [179, 48] on div "Back Loan approval Loan select Funding select Bank account information Employme…" at bounding box center [448, 54] width 897 height 35
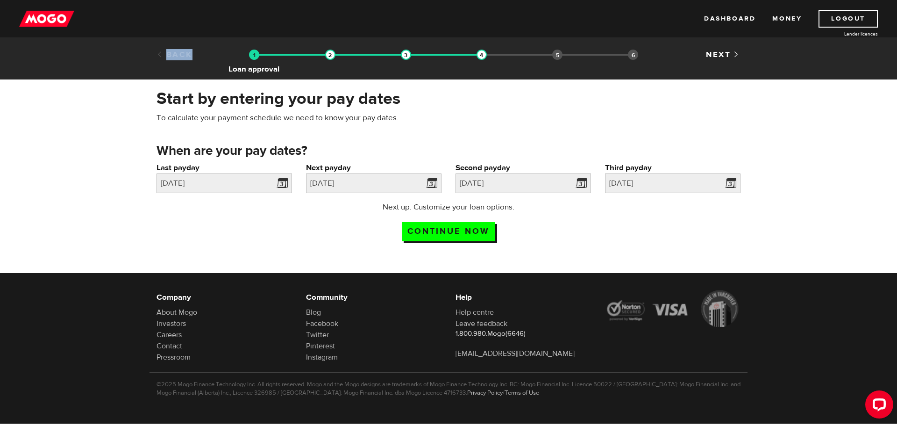
click at [255, 50] on img at bounding box center [254, 55] width 10 height 10
click at [331, 52] on img at bounding box center [330, 55] width 10 height 10
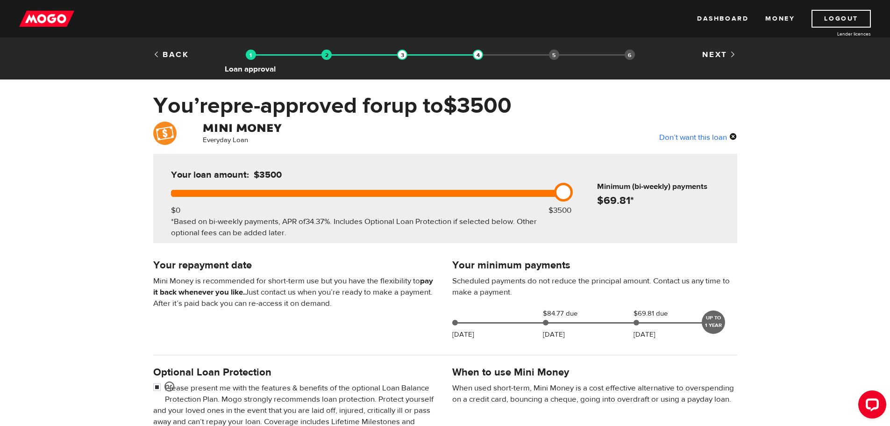
click at [252, 54] on img at bounding box center [251, 55] width 10 height 10
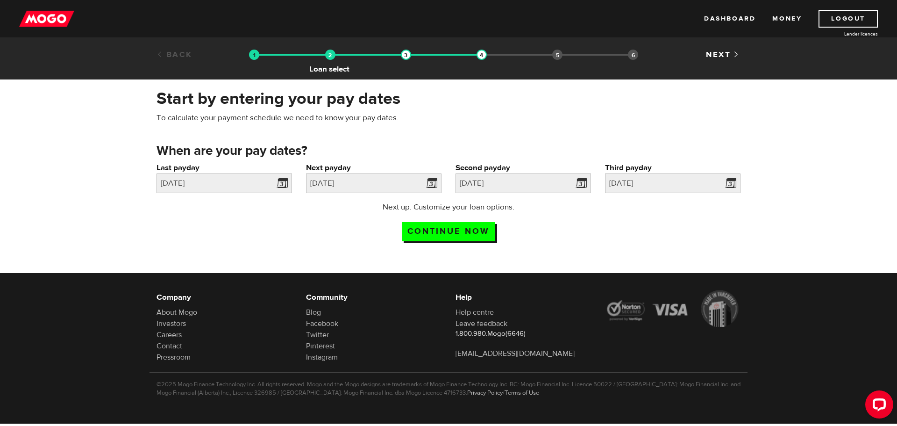
click at [329, 55] on img at bounding box center [330, 55] width 10 height 10
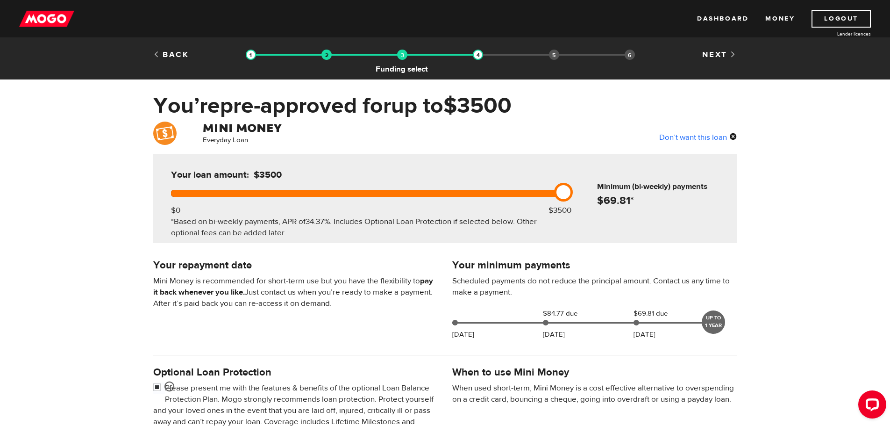
click at [404, 52] on img at bounding box center [402, 55] width 10 height 10
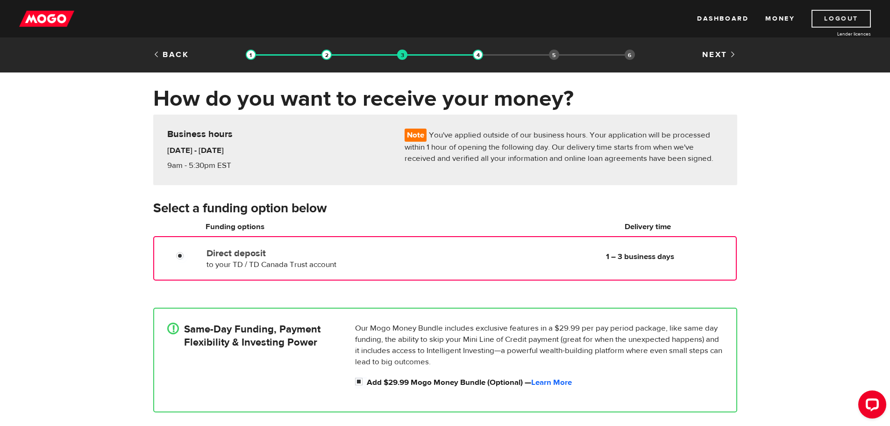
click at [824, 15] on link "Logout" at bounding box center [841, 19] width 59 height 18
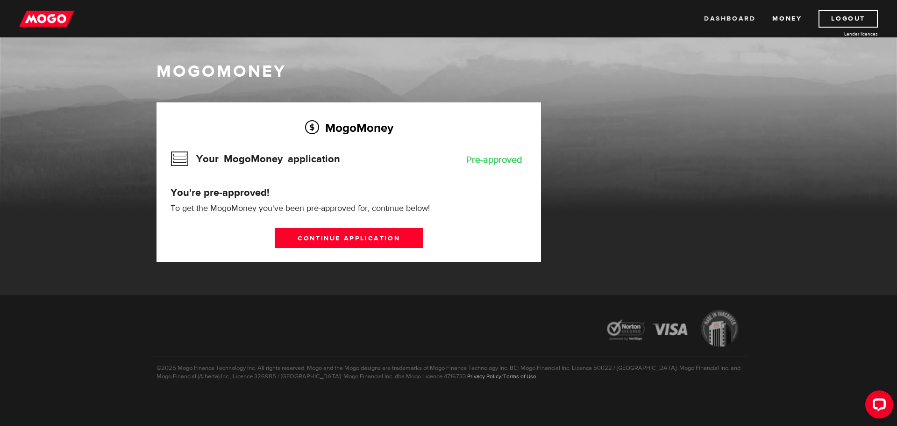
click at [733, 19] on link "Dashboard" at bounding box center [729, 19] width 51 height 18
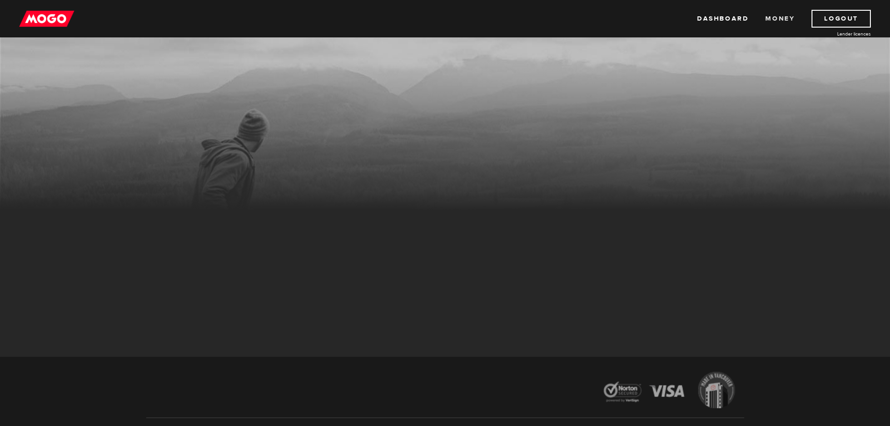
click at [775, 21] on link "Money" at bounding box center [779, 19] width 29 height 18
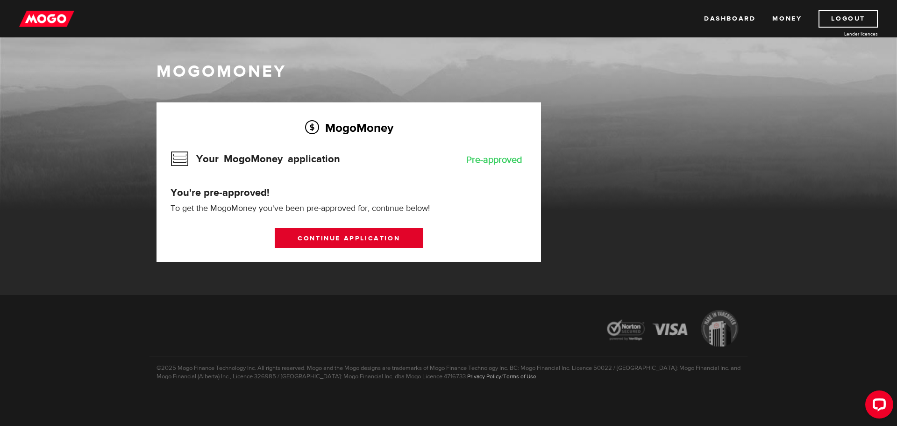
click at [345, 239] on link "Continue application" at bounding box center [349, 238] width 149 height 20
